Goal: Check status: Check status

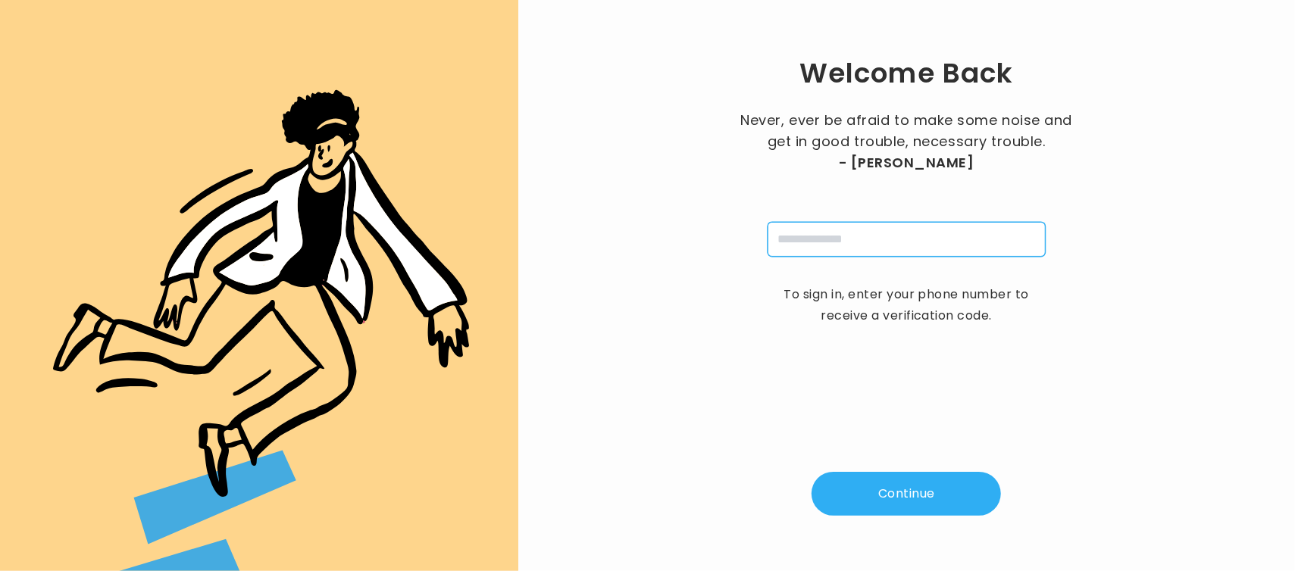
click at [813, 233] on input "tel" at bounding box center [907, 239] width 278 height 35
type input "**********"
click at [920, 489] on button "Continue" at bounding box center [906, 494] width 189 height 44
type input "*"
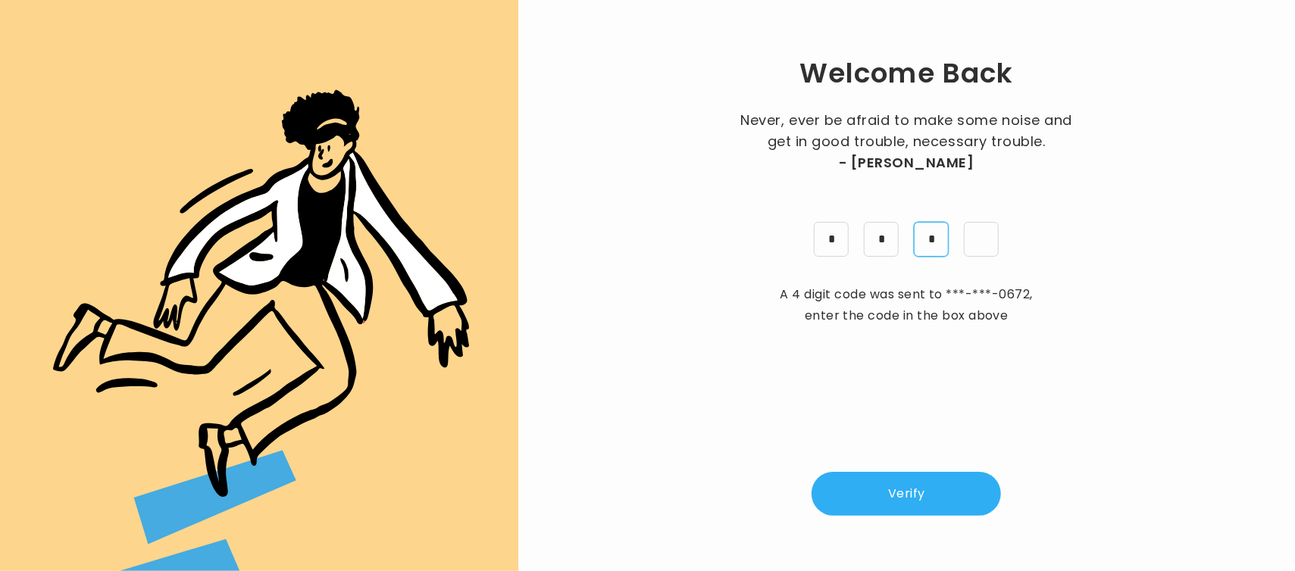
type input "*"
click at [920, 489] on button "Verify" at bounding box center [906, 494] width 189 height 44
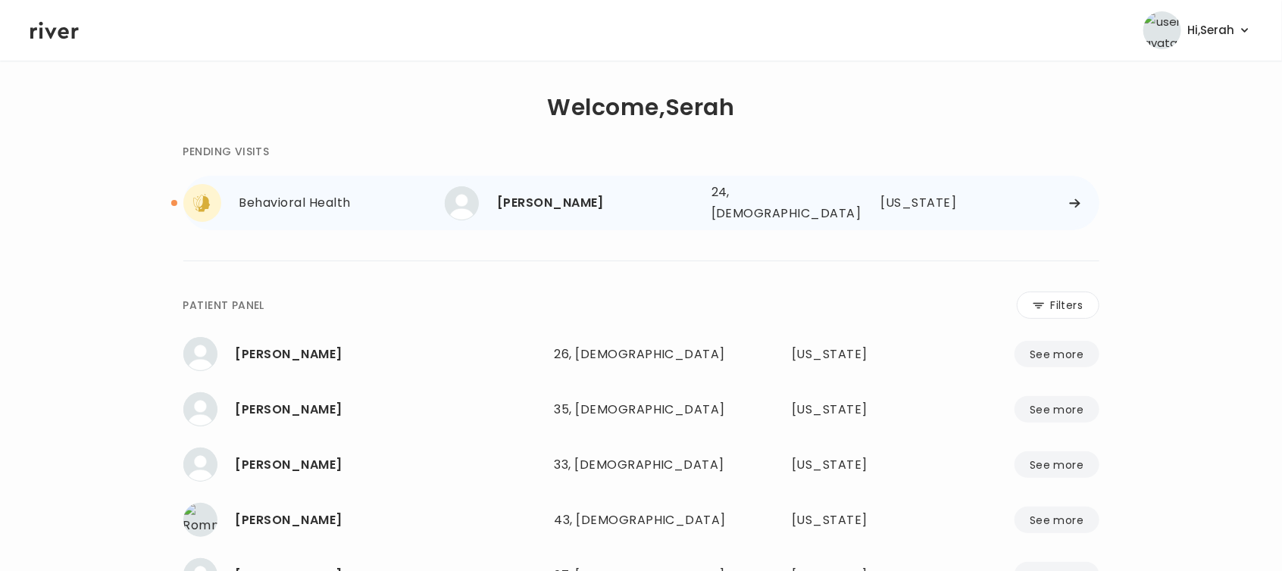
click at [520, 199] on div "[PERSON_NAME]" at bounding box center [598, 202] width 202 height 21
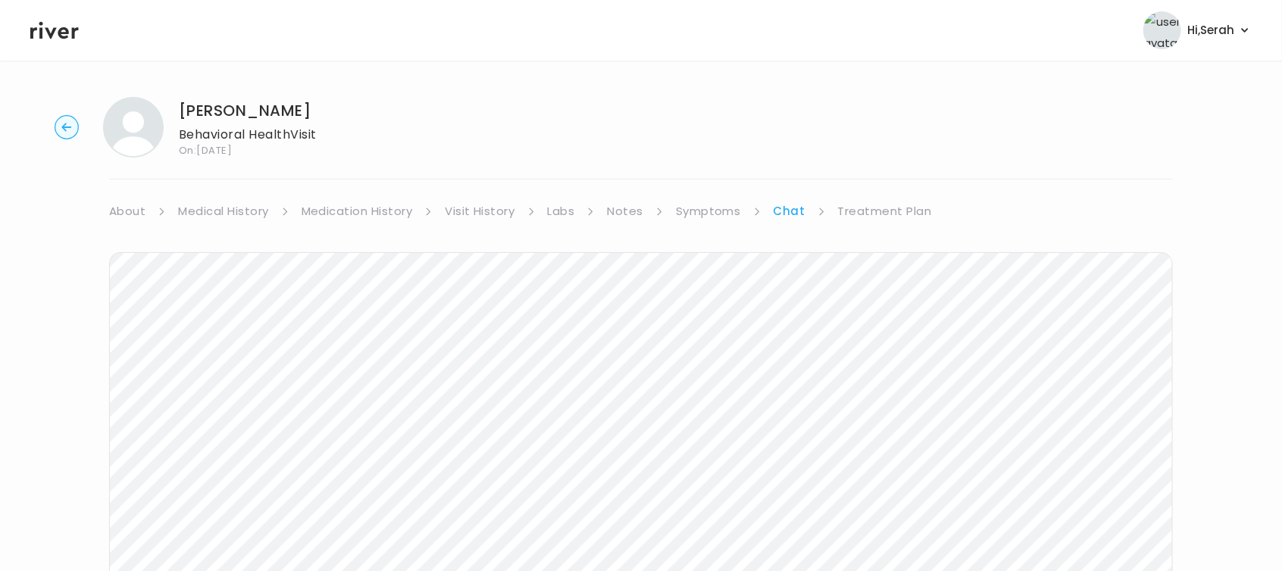
click at [692, 204] on link "Symptoms" at bounding box center [708, 211] width 65 height 21
click at [703, 207] on link "Symptoms" at bounding box center [708, 211] width 65 height 21
click at [795, 205] on link "Chat" at bounding box center [792, 211] width 30 height 21
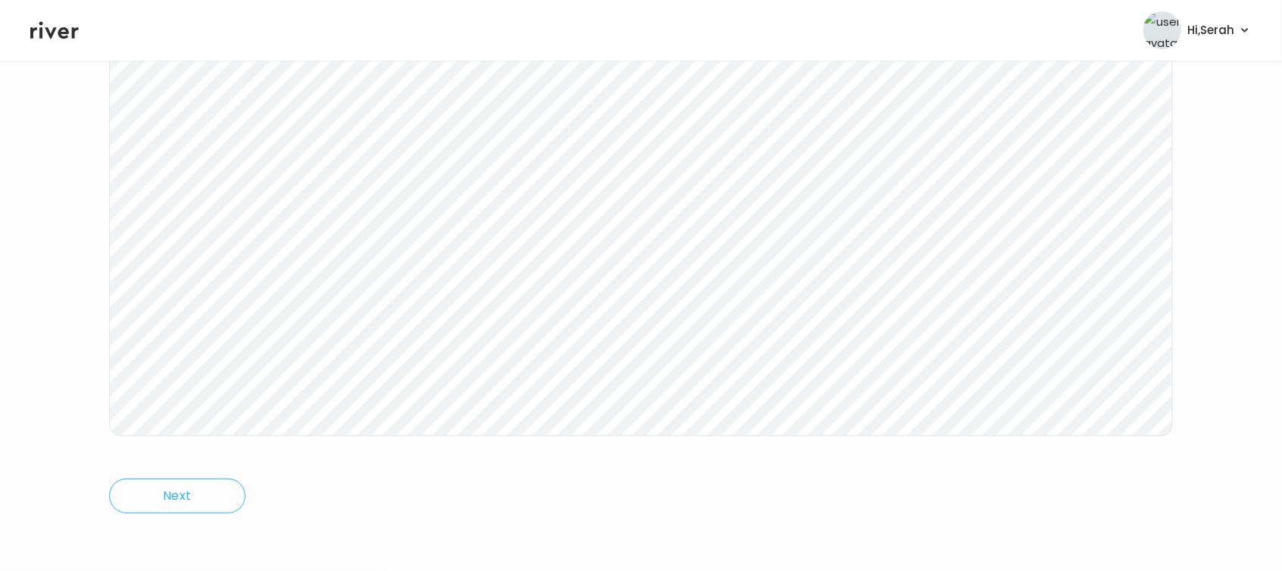
click at [49, 32] on icon at bounding box center [54, 30] width 49 height 17
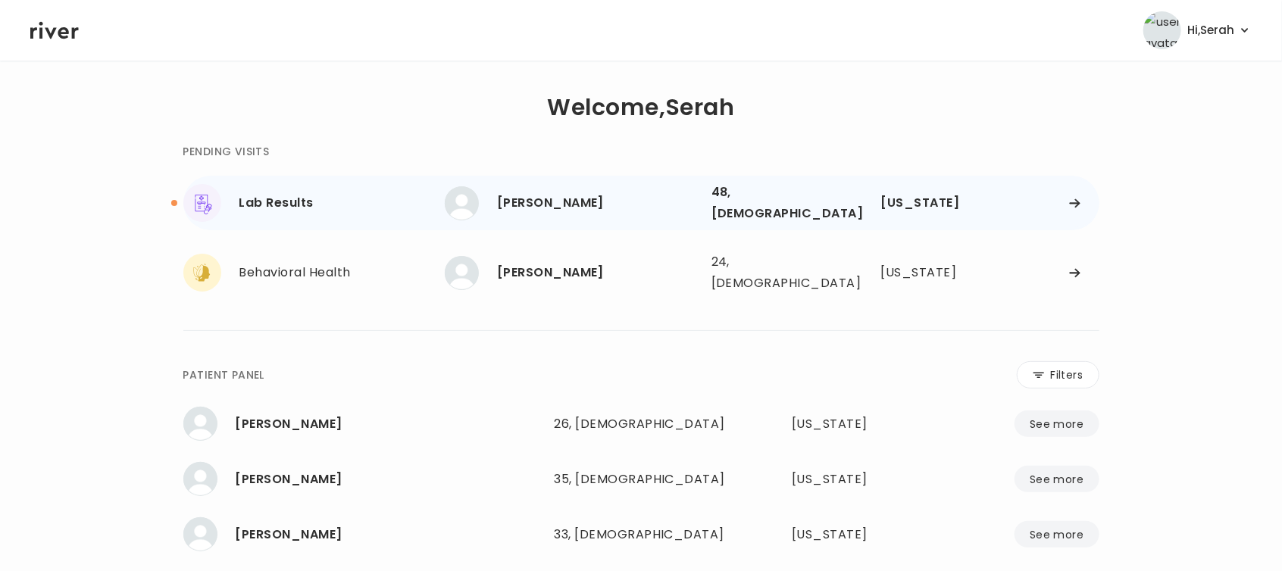
click at [546, 196] on div "[PERSON_NAME]" at bounding box center [598, 202] width 202 height 21
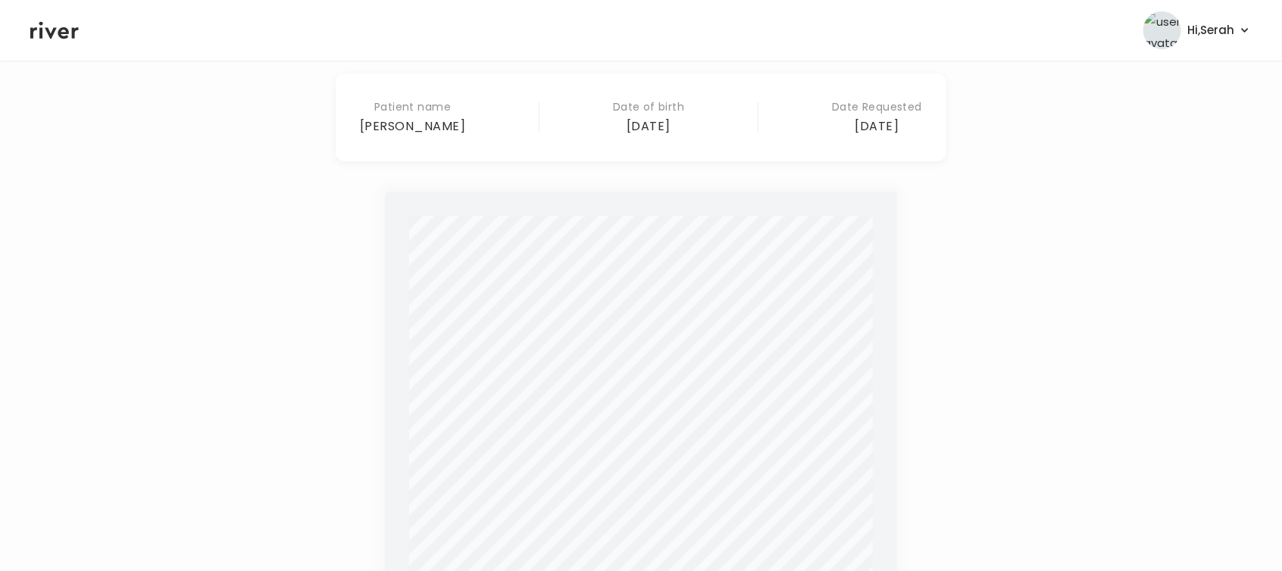
scroll to position [128, 0]
click at [47, 24] on icon at bounding box center [54, 30] width 49 height 23
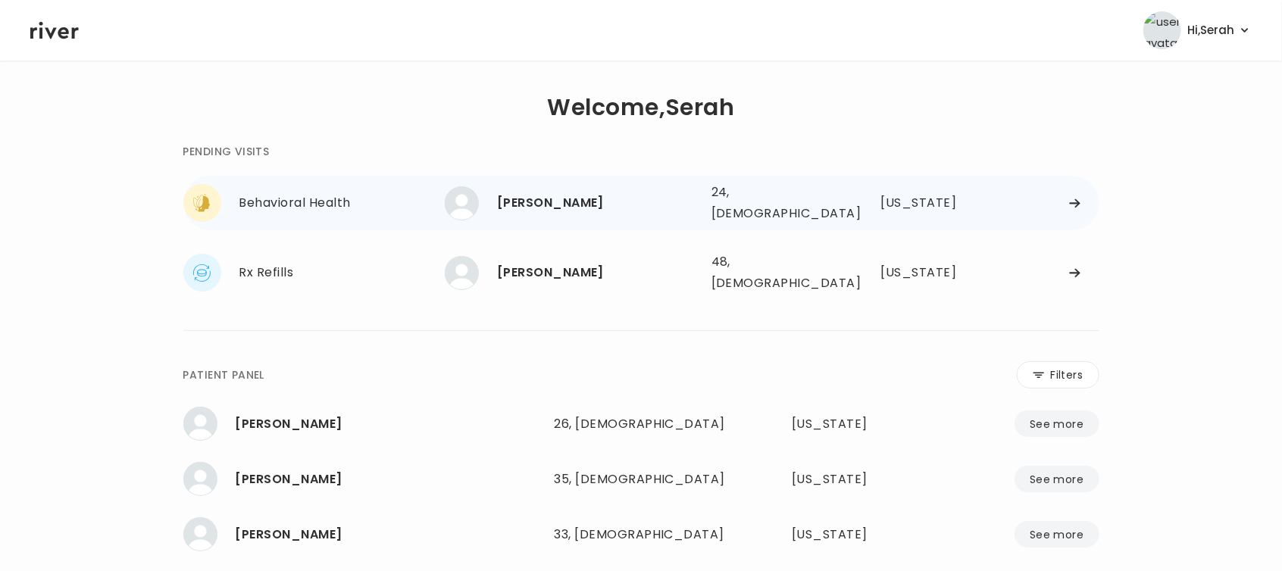
click at [565, 196] on div "[PERSON_NAME]" at bounding box center [598, 202] width 202 height 21
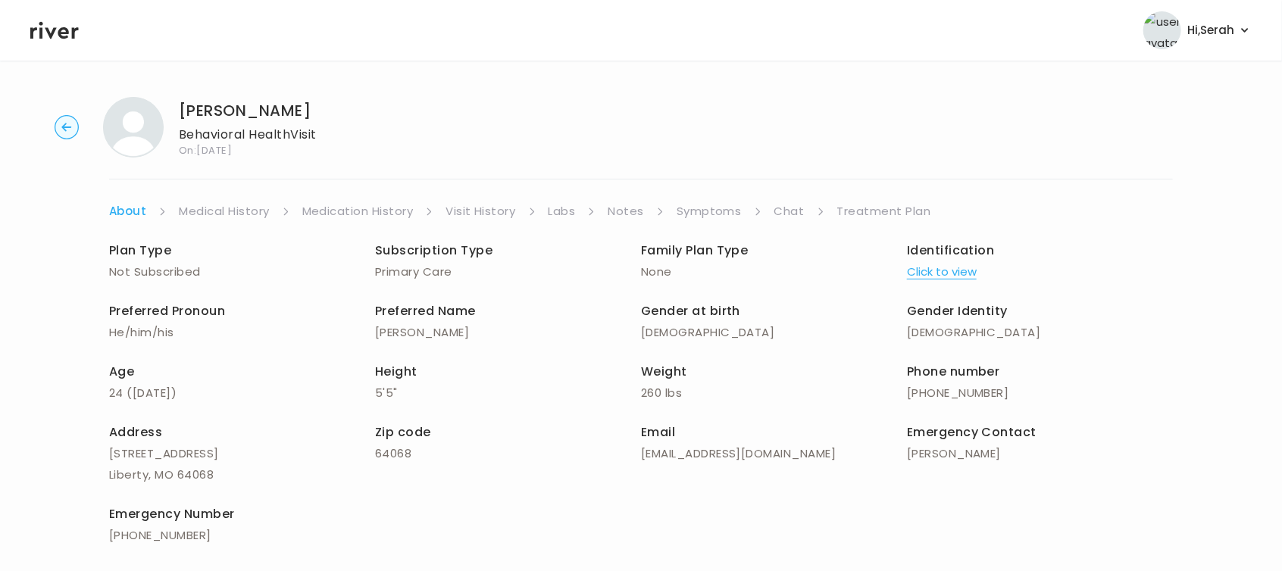
click at [61, 34] on icon at bounding box center [54, 30] width 49 height 17
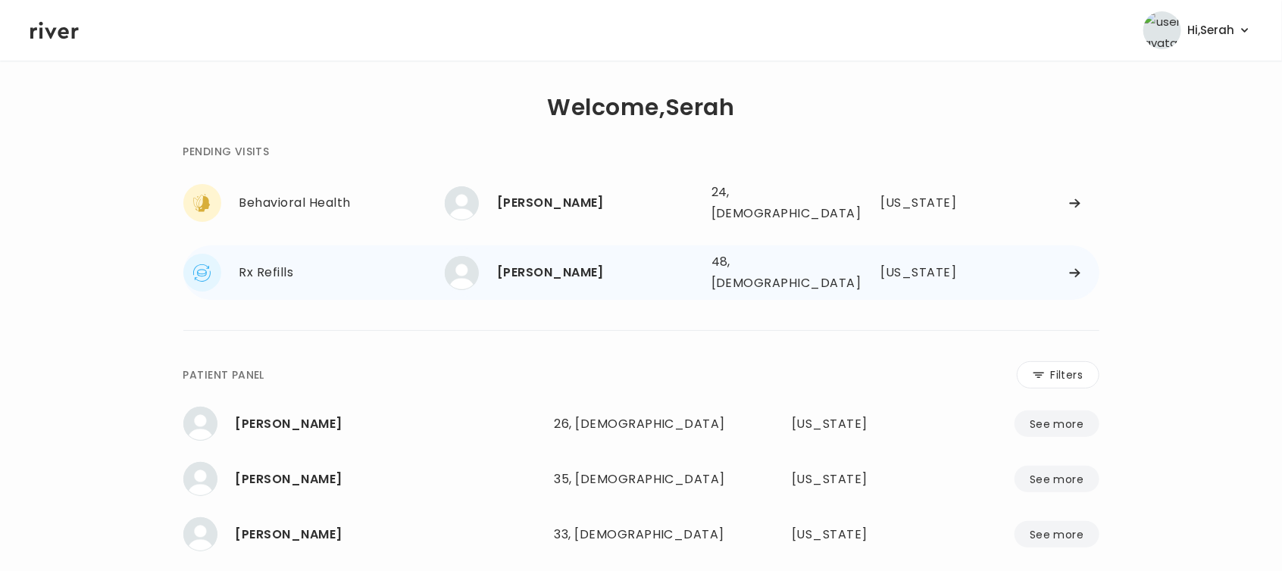
click at [512, 262] on div "[PERSON_NAME]" at bounding box center [598, 272] width 202 height 21
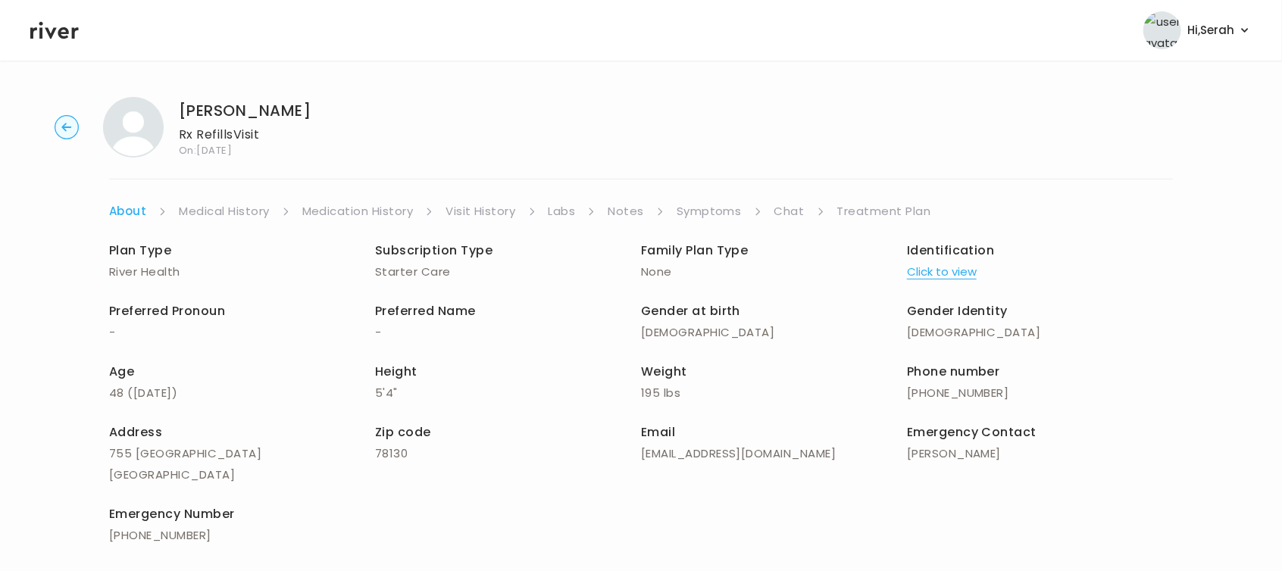
click at [562, 221] on link "Labs" at bounding box center [562, 211] width 27 height 21
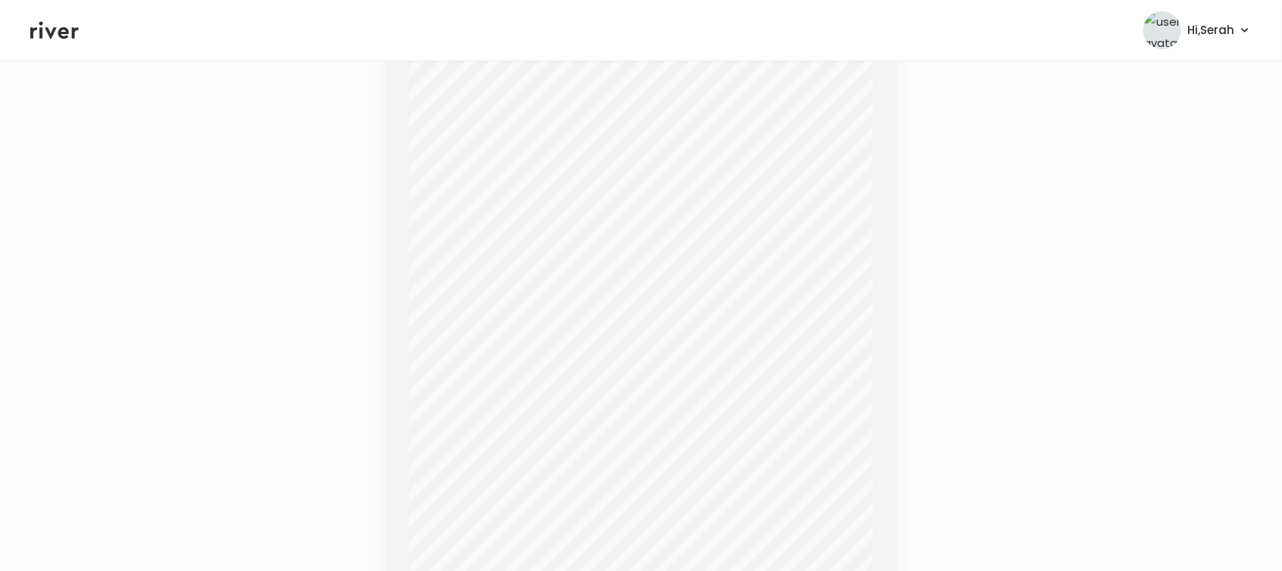
scroll to position [261, 0]
click at [61, 27] on icon at bounding box center [54, 30] width 49 height 23
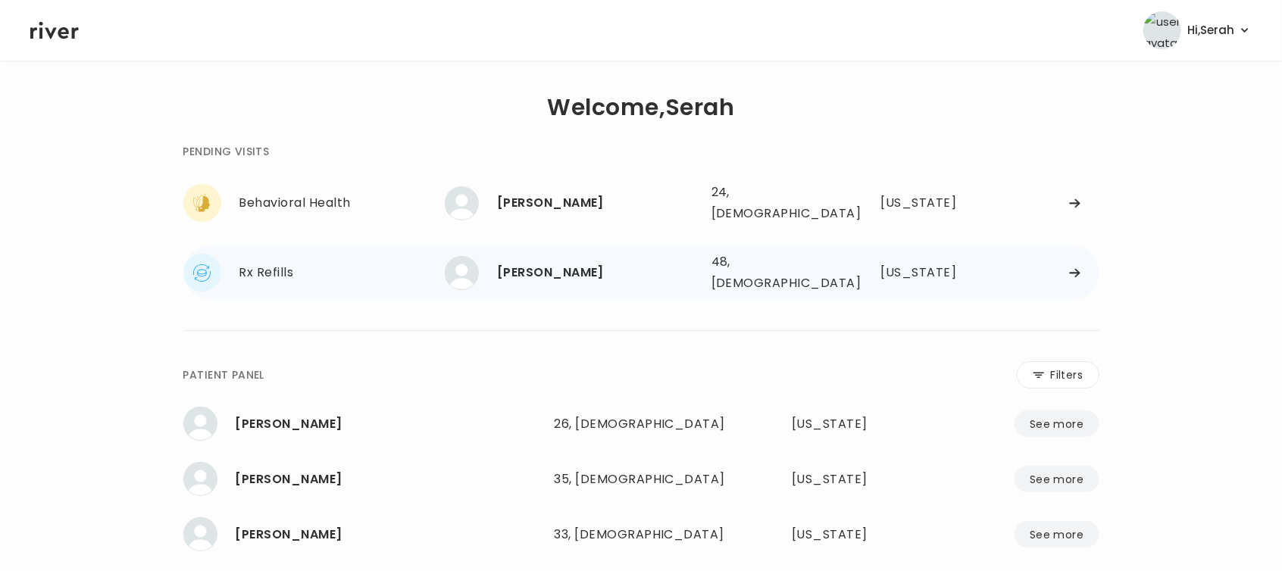
click at [574, 256] on div "Patricia Korth 48, Female See more" at bounding box center [572, 273] width 255 height 34
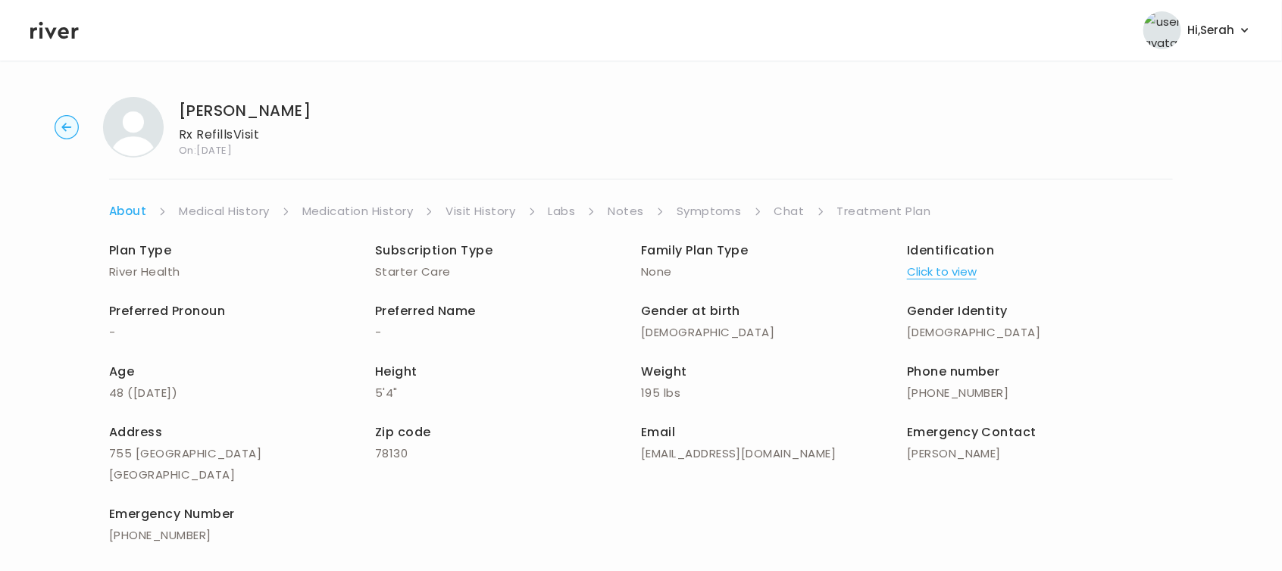
click at [627, 202] on link "Notes" at bounding box center [626, 211] width 36 height 21
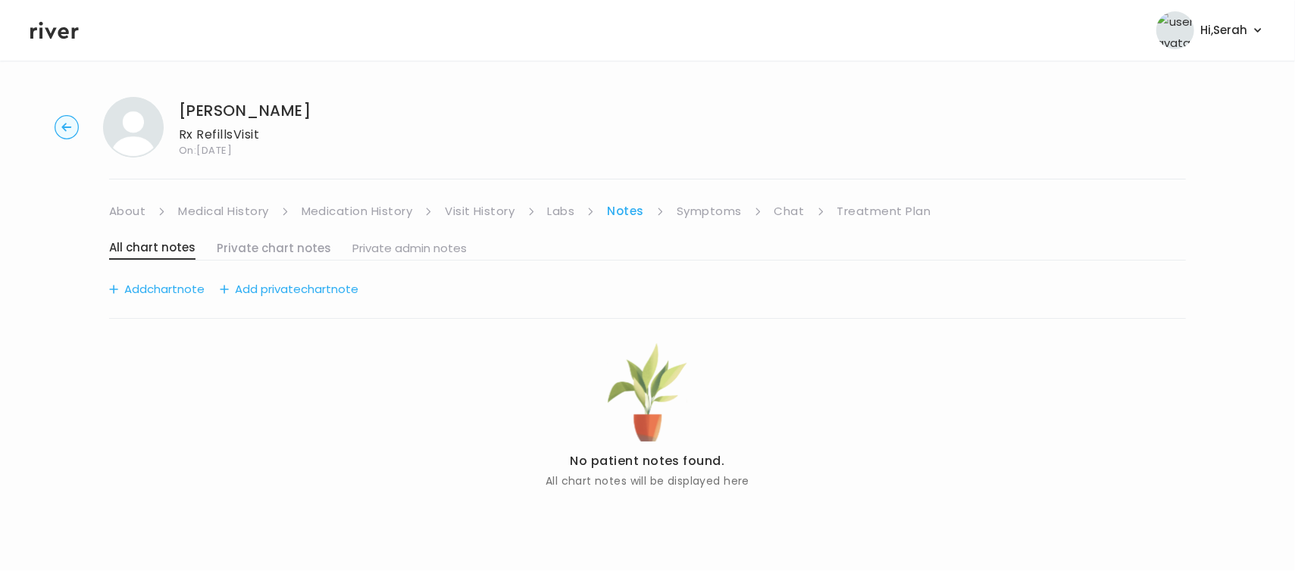
click at [283, 244] on button "Private chart notes" at bounding box center [274, 248] width 114 height 21
click at [501, 211] on link "Visit History" at bounding box center [480, 211] width 70 height 21
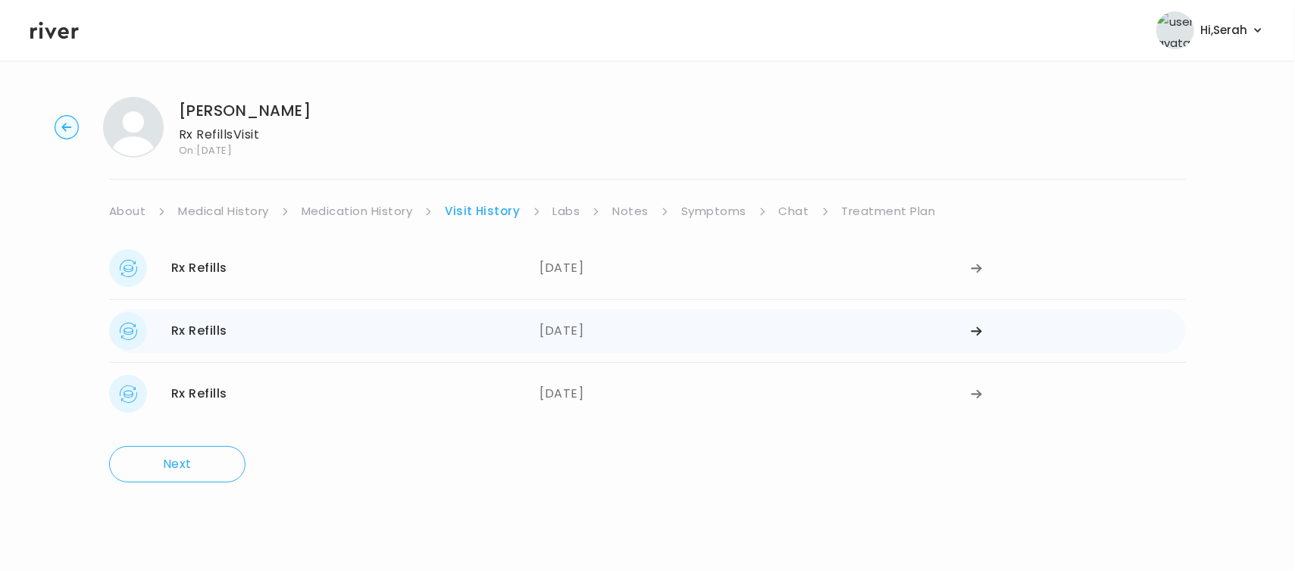
click at [499, 330] on div "Rx Refills 06/08/2023" at bounding box center [324, 331] width 430 height 38
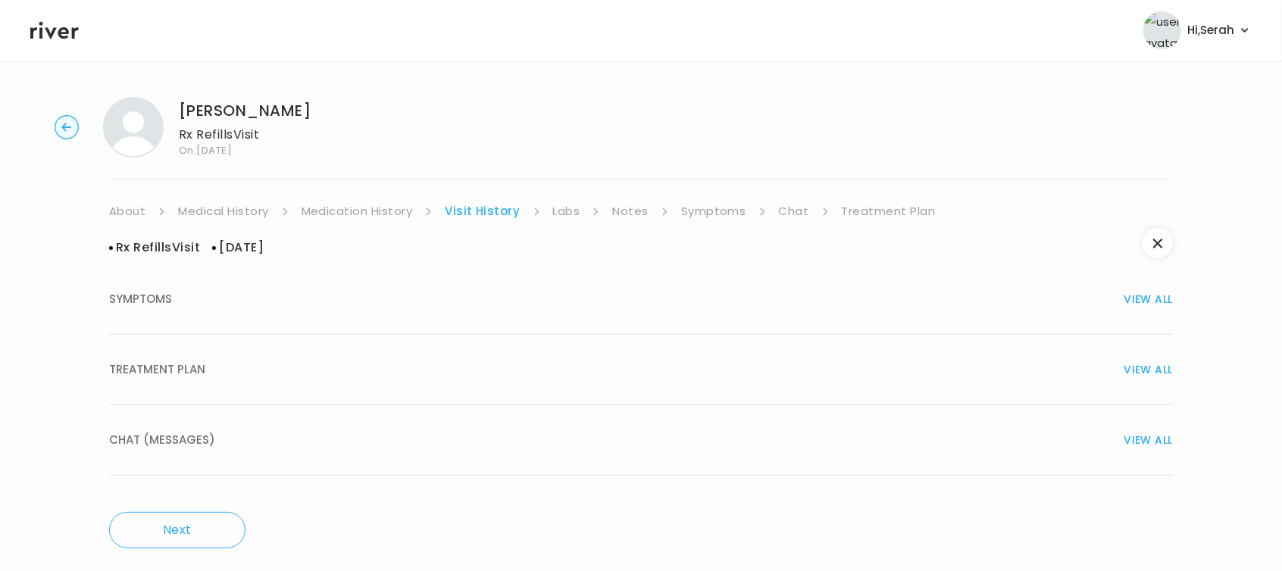
click at [471, 383] on button "TREATMENT PLAN VIEW ALL" at bounding box center [641, 370] width 1064 height 70
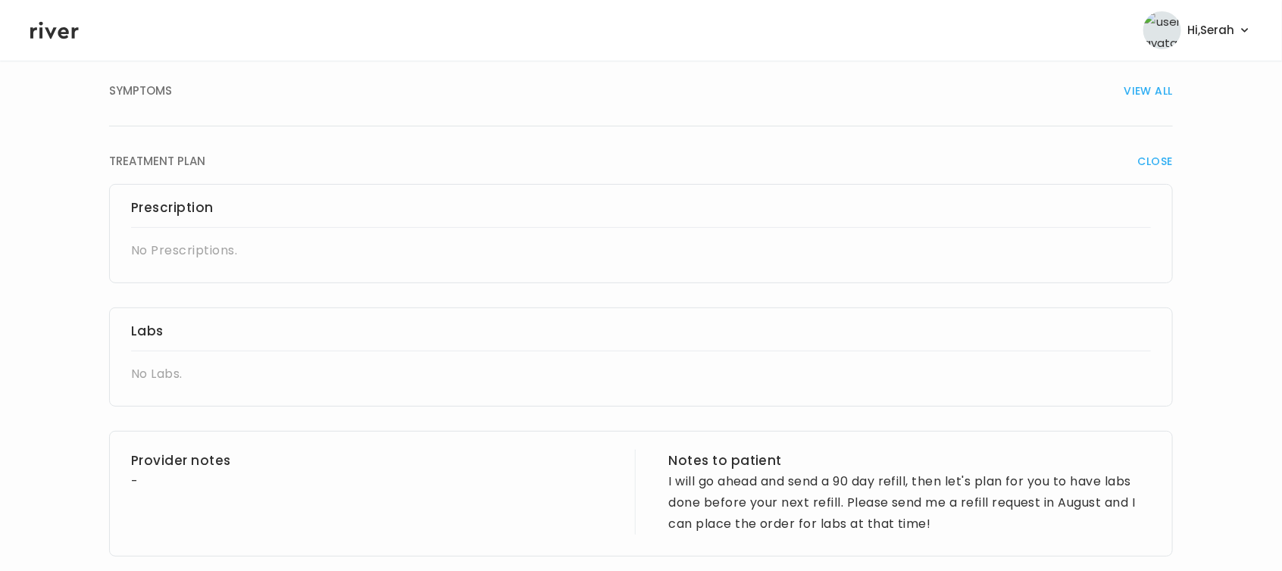
scroll to position [401, 0]
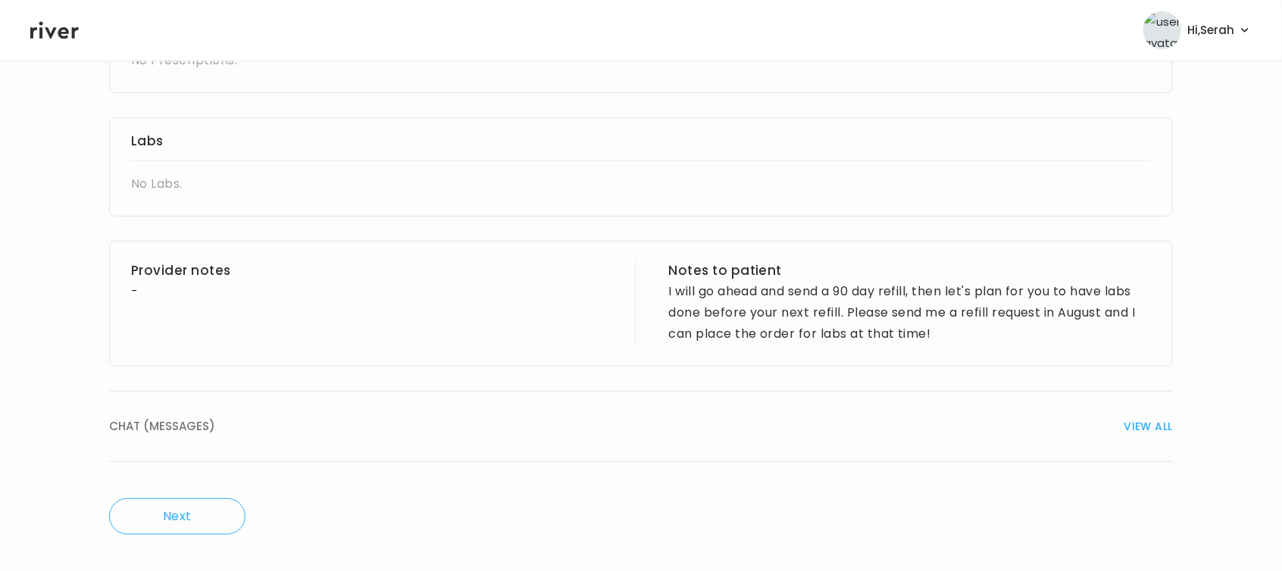
click at [741, 421] on div "CHAT (MESSAGES) VIEW ALL" at bounding box center [641, 426] width 1064 height 21
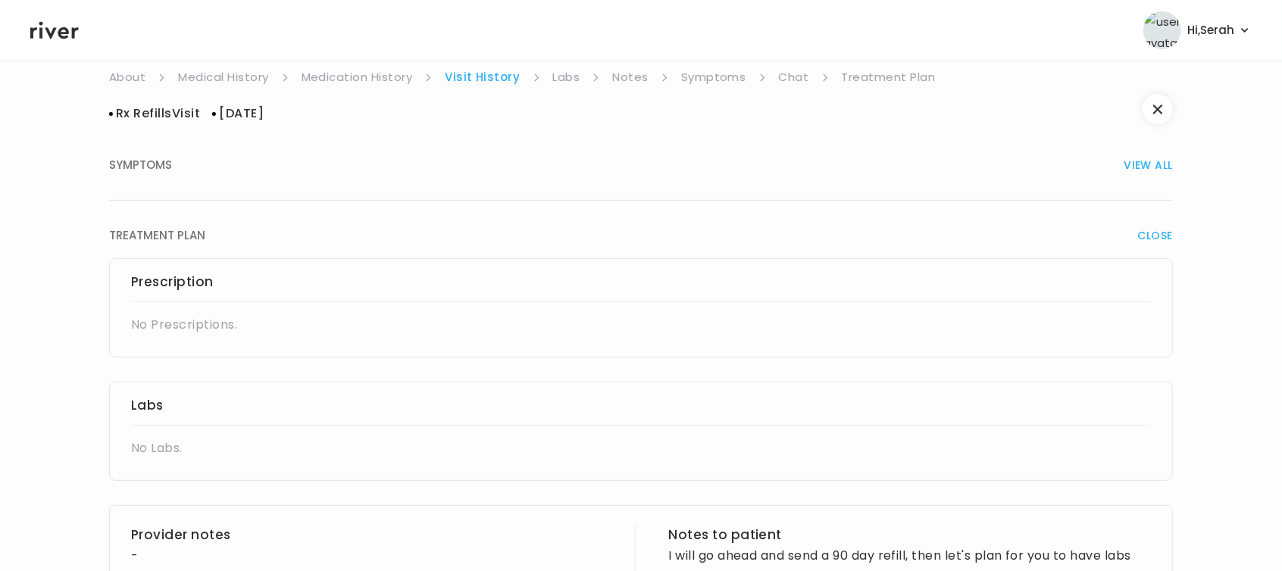
scroll to position [133, 0]
click at [487, 74] on link "Visit History" at bounding box center [482, 77] width 75 height 21
click at [1137, 161] on span "VIEW ALL" at bounding box center [1149, 165] width 49 height 21
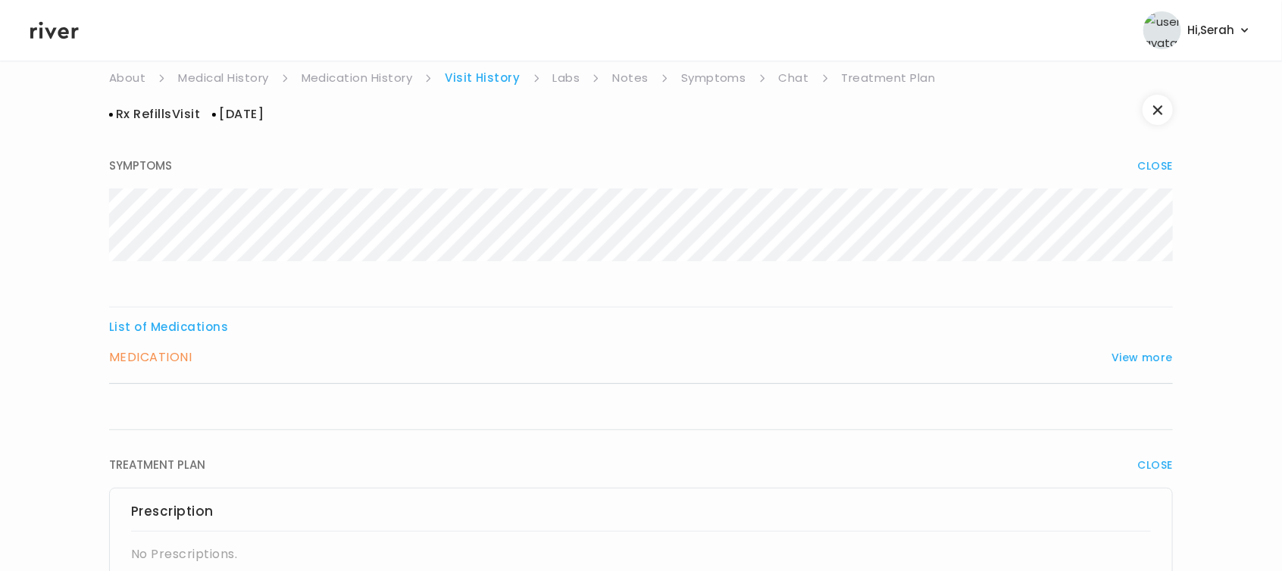
click at [485, 77] on link "Visit History" at bounding box center [482, 77] width 75 height 21
click at [360, 77] on link "Medication History" at bounding box center [357, 77] width 111 height 21
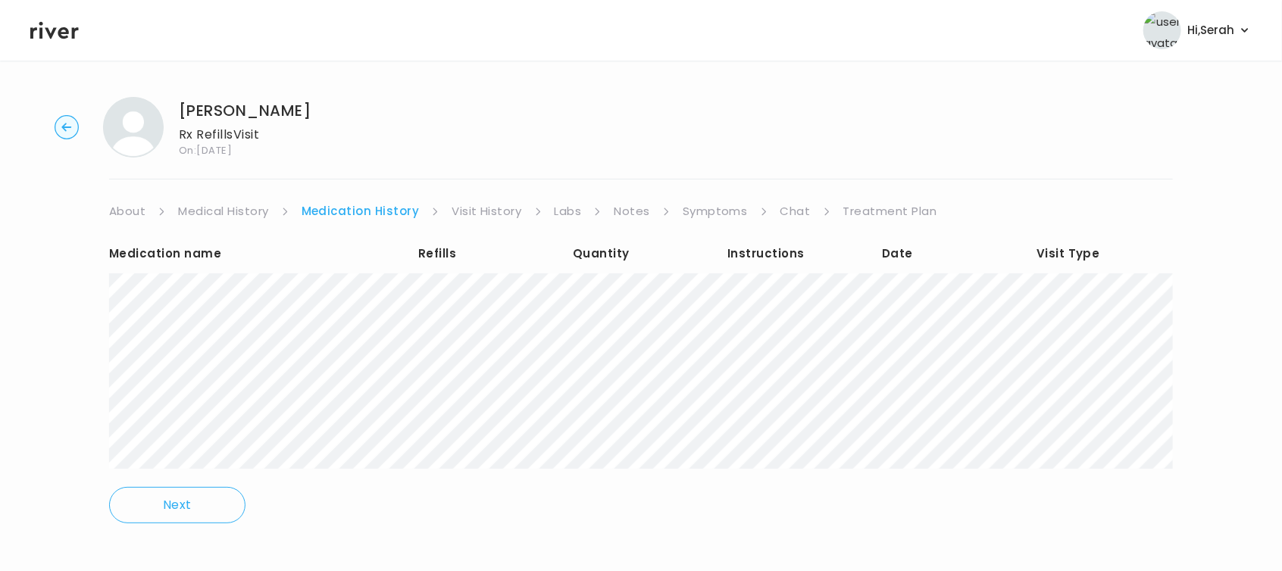
click at [484, 207] on link "Visit History" at bounding box center [487, 211] width 70 height 21
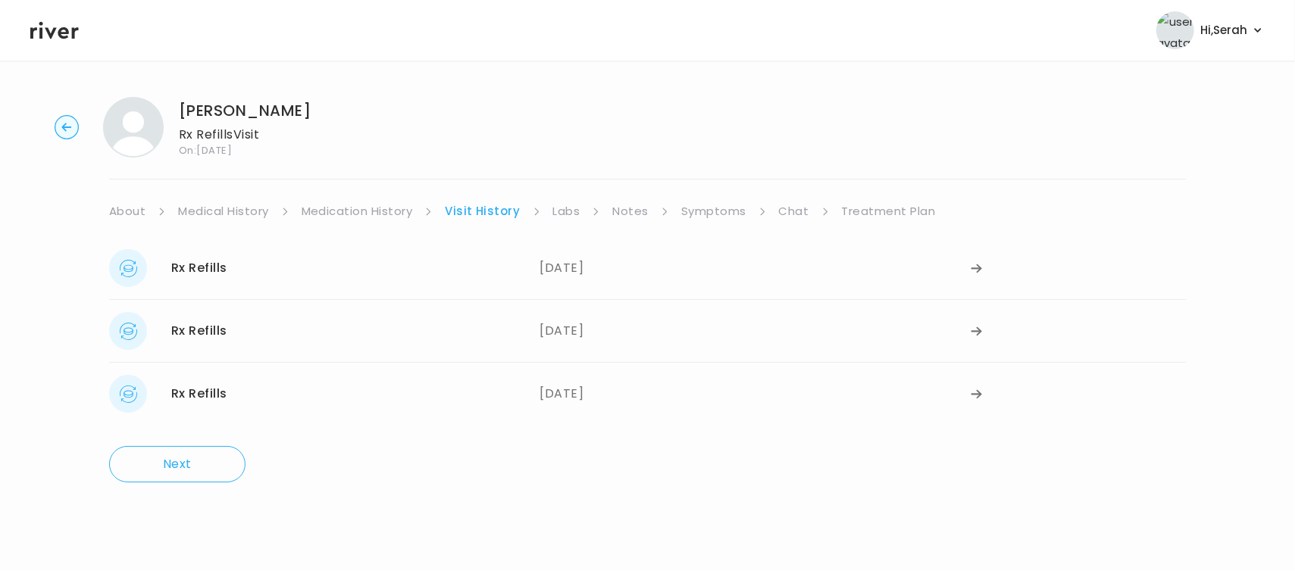
click at [362, 206] on link "Medication History" at bounding box center [357, 211] width 111 height 21
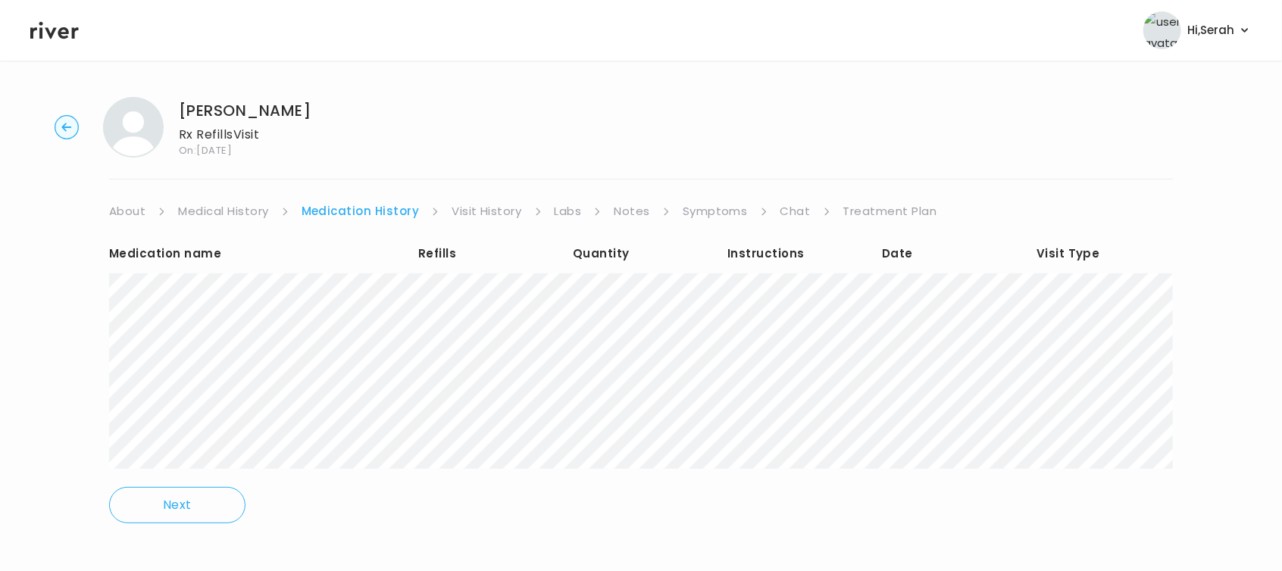
click at [493, 205] on link "Visit History" at bounding box center [487, 211] width 70 height 21
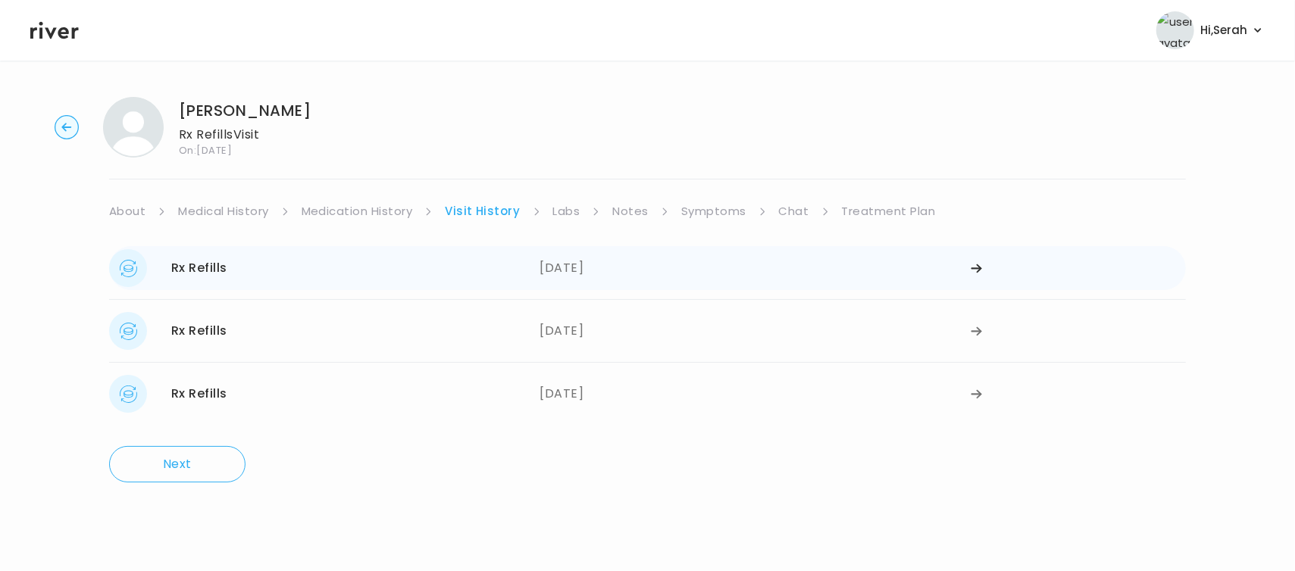
click at [567, 264] on div "04/16/2025" at bounding box center [755, 268] width 430 height 38
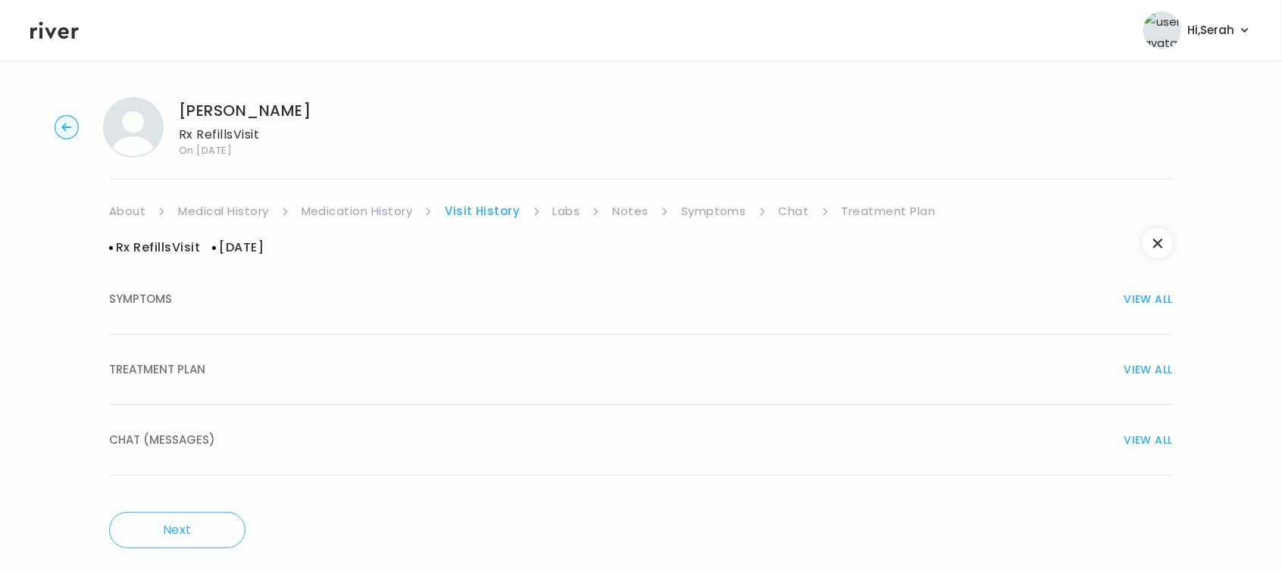
click at [537, 354] on button "TREATMENT PLAN VIEW ALL" at bounding box center [641, 370] width 1064 height 70
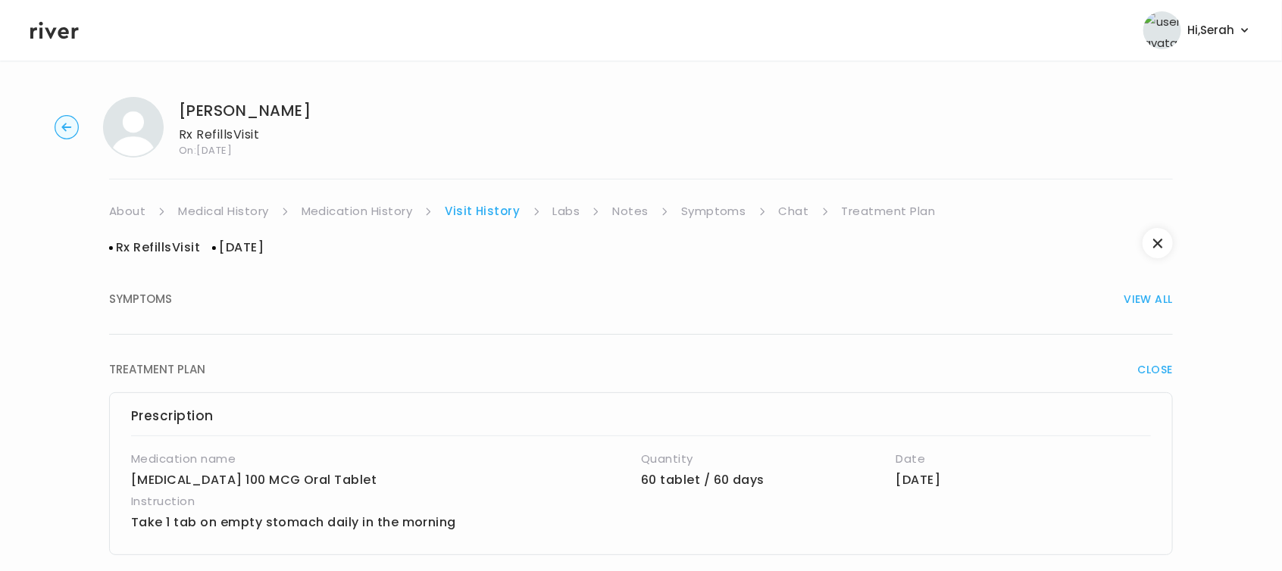
click at [564, 208] on link "Labs" at bounding box center [566, 211] width 27 height 21
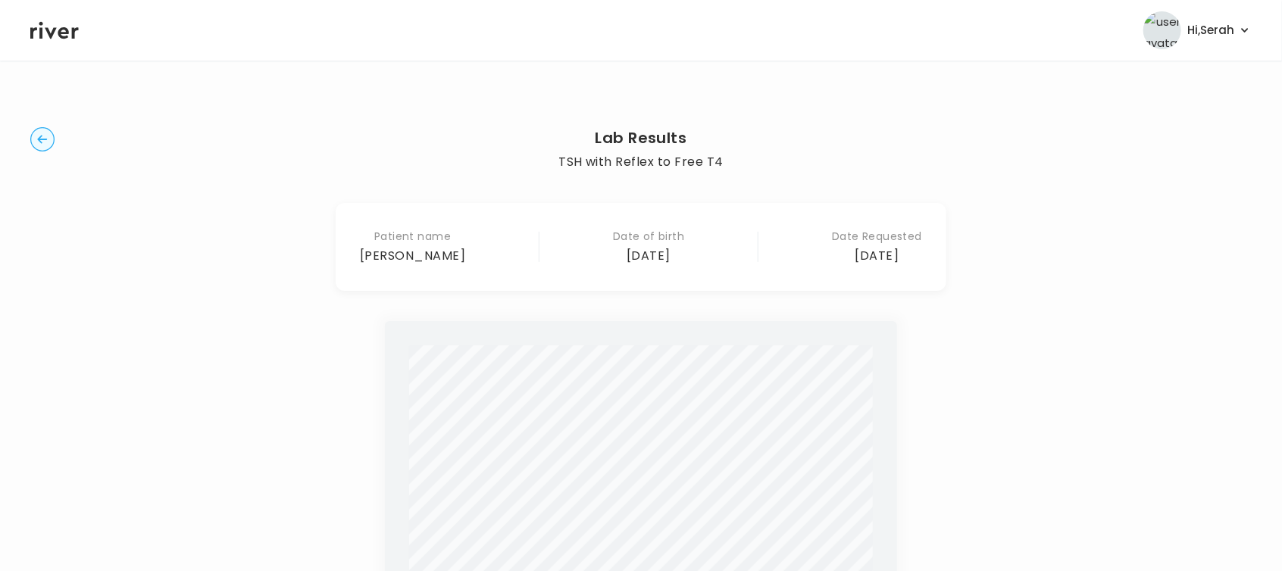
click at [85, 25] on header "Hi, Serah Profile Logout" at bounding box center [641, 30] width 1282 height 61
click at [73, 25] on icon at bounding box center [54, 30] width 49 height 23
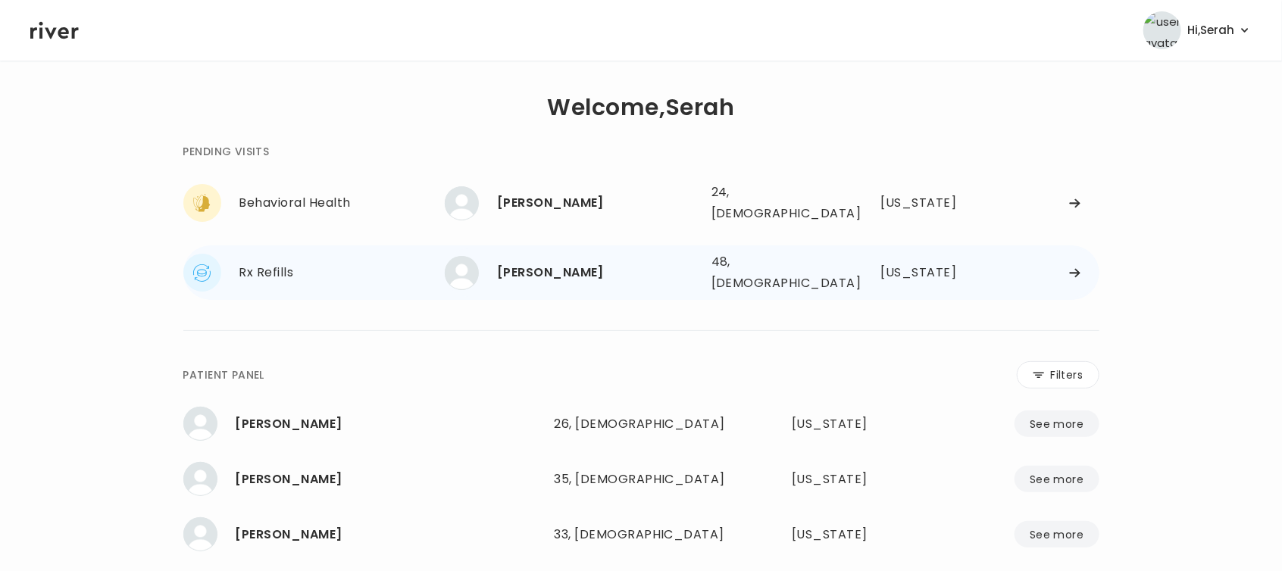
click at [564, 274] on div "Patricia Korth 48, Female See more" at bounding box center [572, 273] width 255 height 34
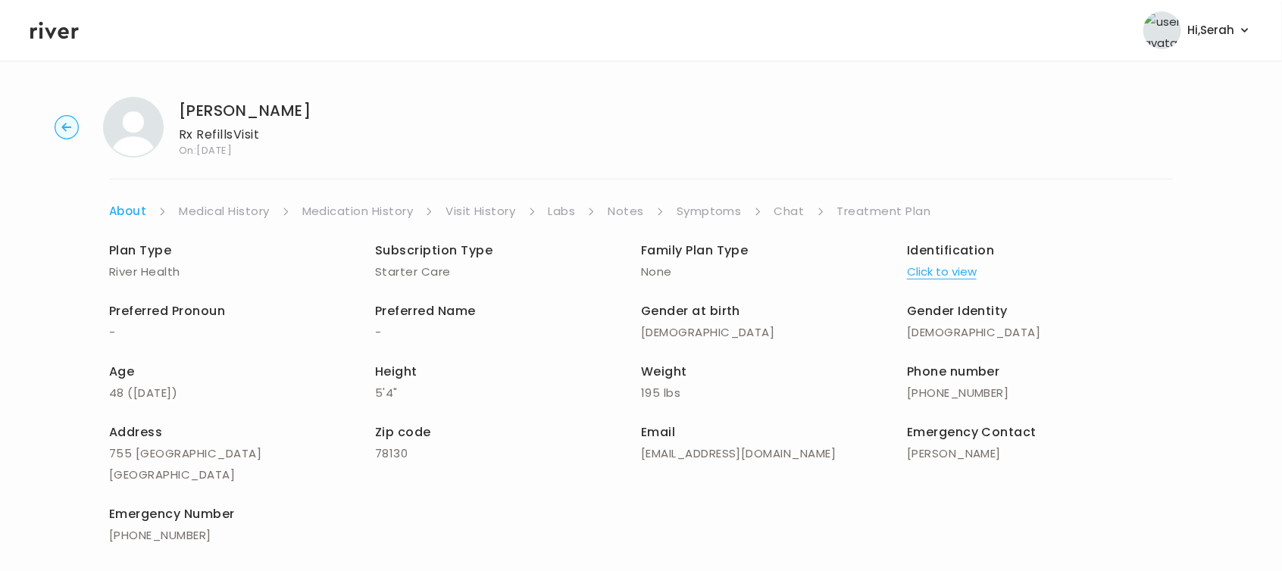
click at [721, 210] on link "Symptoms" at bounding box center [709, 211] width 65 height 21
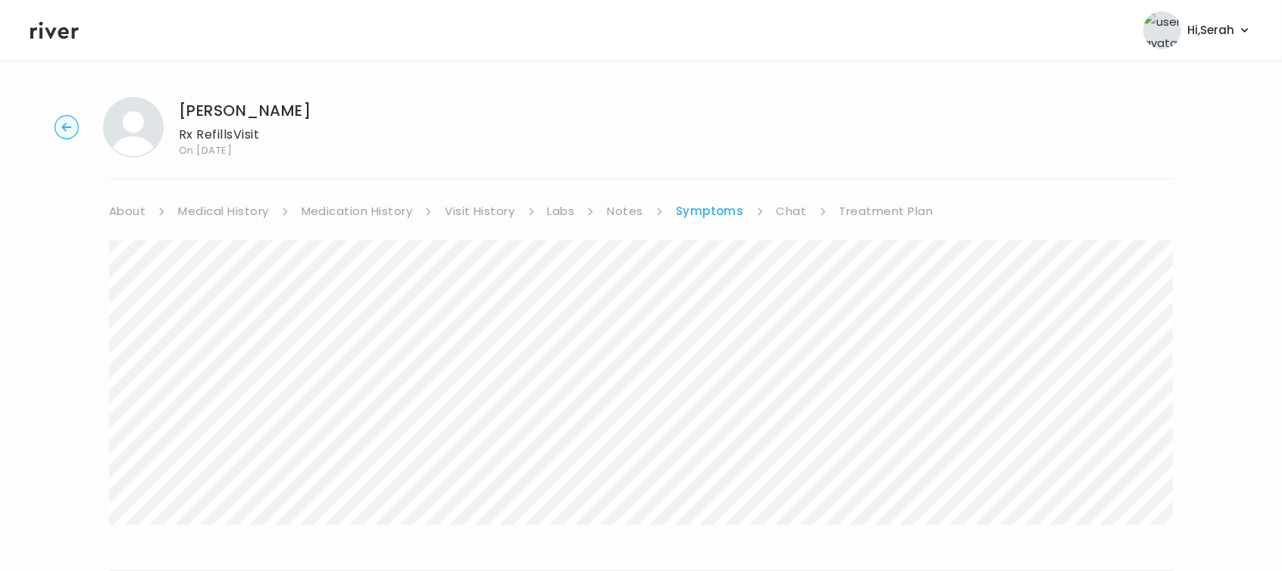
click at [800, 211] on link "Chat" at bounding box center [792, 211] width 30 height 21
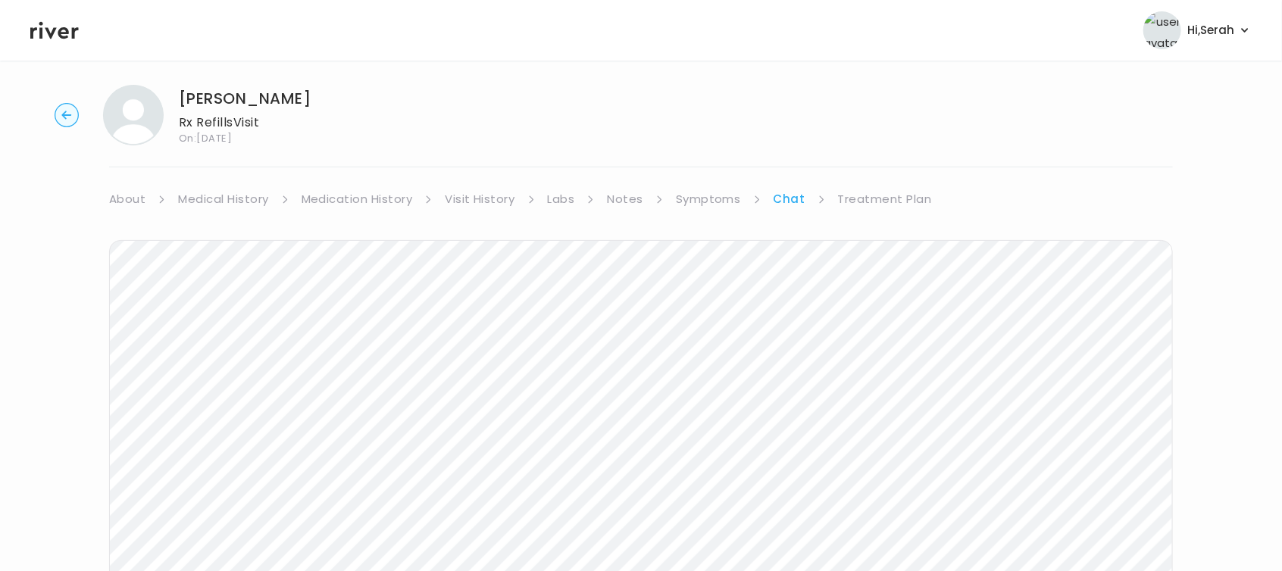
scroll to position [271, 0]
click at [55, 36] on icon at bounding box center [54, 30] width 49 height 23
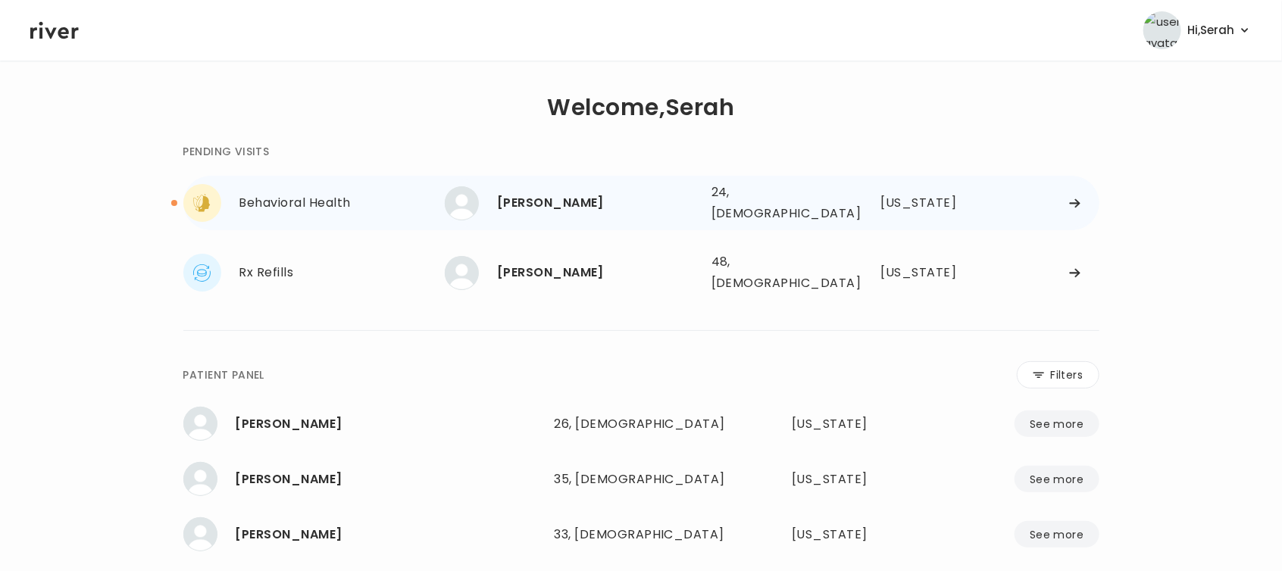
click at [542, 194] on div "[PERSON_NAME]" at bounding box center [598, 202] width 202 height 21
click at [556, 205] on div "[PERSON_NAME]" at bounding box center [598, 202] width 202 height 21
click at [592, 192] on div "[PERSON_NAME]" at bounding box center [598, 202] width 202 height 21
click at [588, 199] on div "[PERSON_NAME]" at bounding box center [598, 202] width 202 height 21
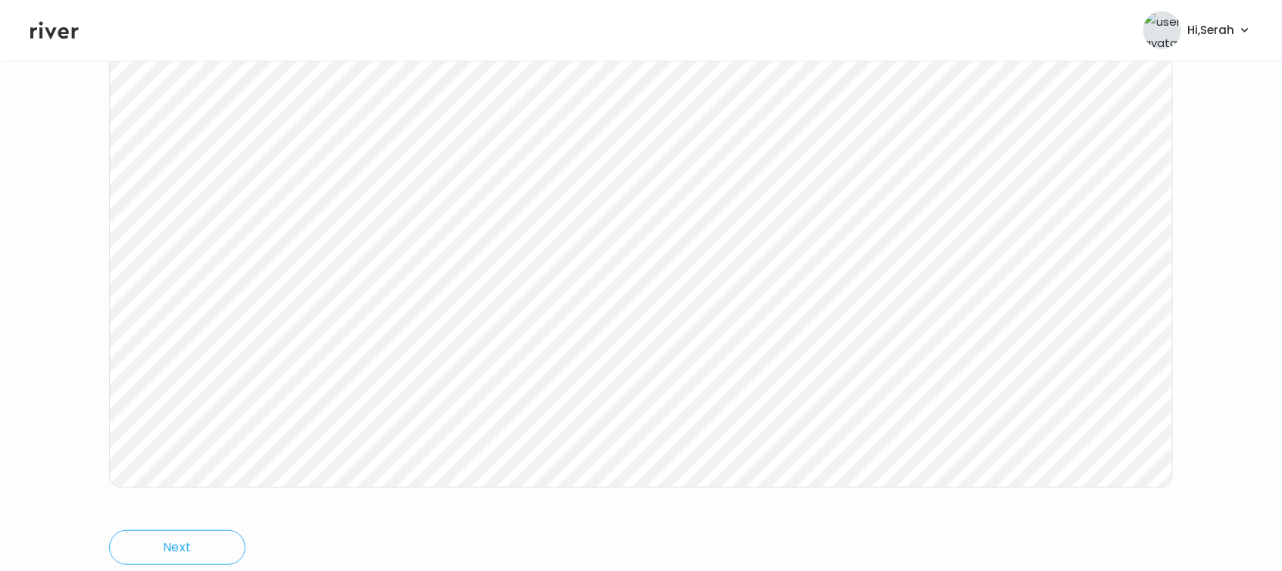
scroll to position [271, 0]
